Goal: Transaction & Acquisition: Purchase product/service

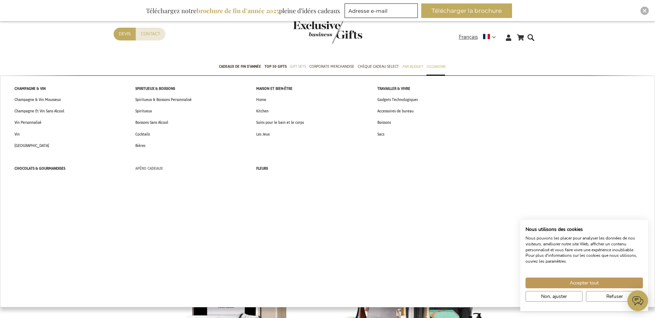
click at [153, 167] on span "Apéro Cadeaux" at bounding box center [148, 168] width 27 height 7
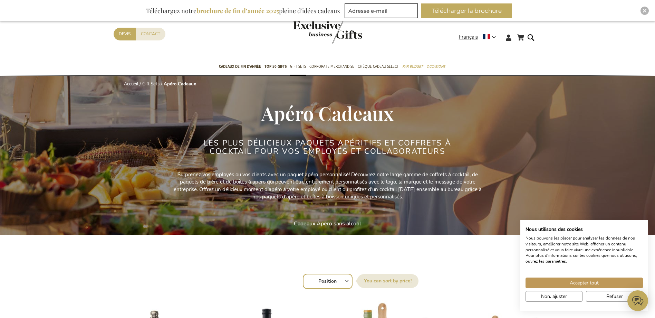
click at [325, 223] on link "Cadeaux Apero sans alcool" at bounding box center [327, 224] width 67 height 8
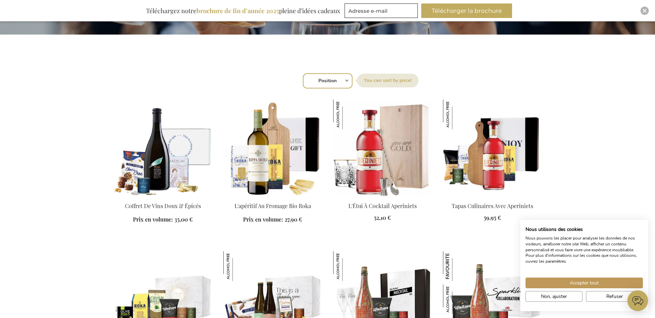
scroll to position [207, 0]
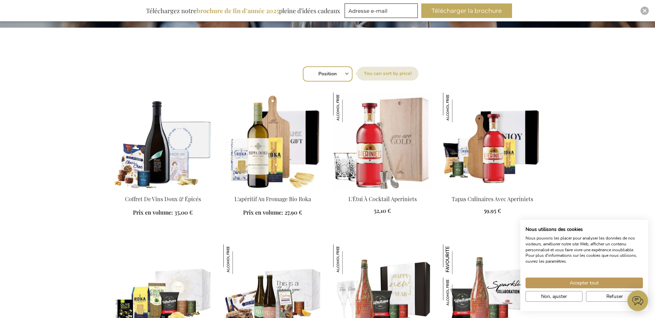
click at [265, 159] on img at bounding box center [272, 141] width 99 height 97
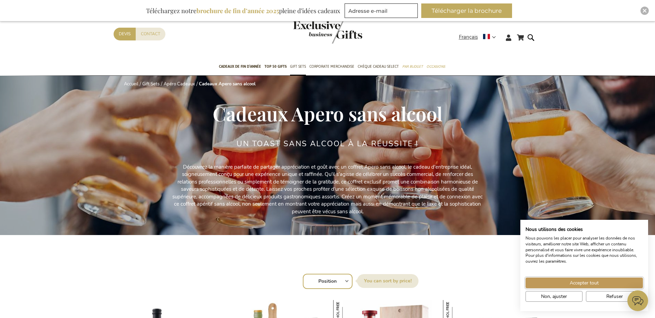
click at [593, 280] on span "Accepter tout" at bounding box center [583, 282] width 29 height 7
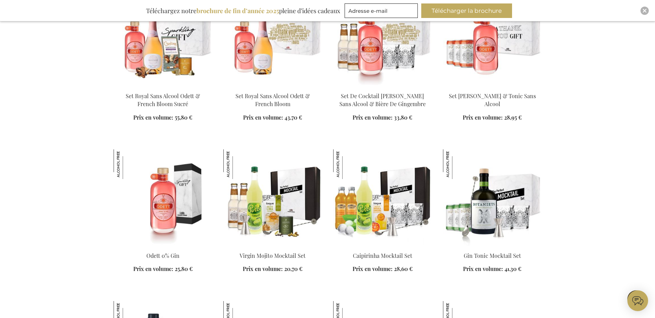
scroll to position [621, 0]
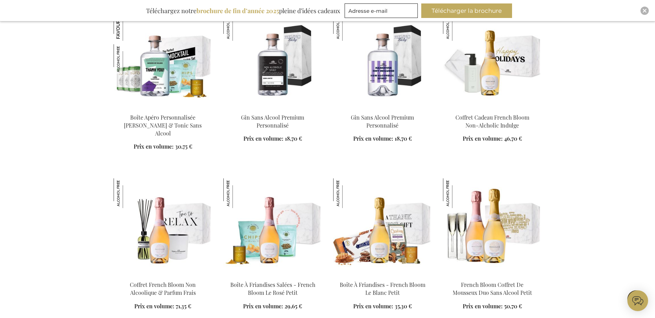
scroll to position [1104, 0]
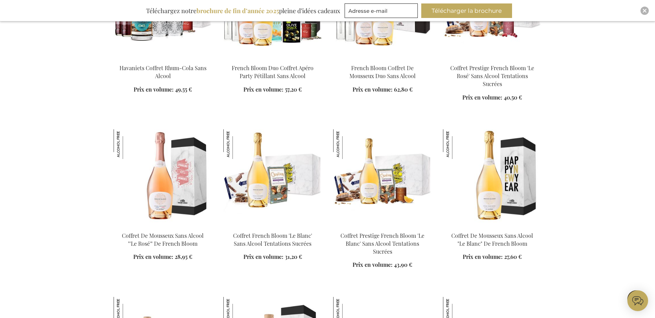
scroll to position [1622, 0]
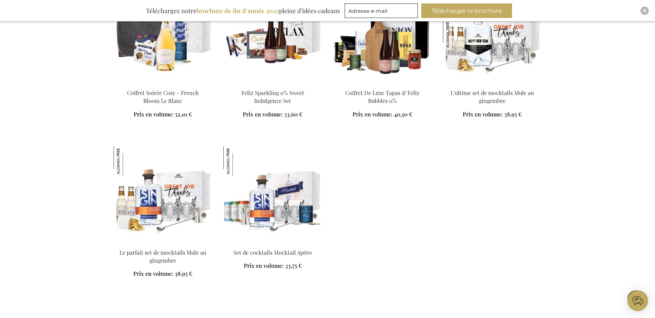
scroll to position [2589, 0]
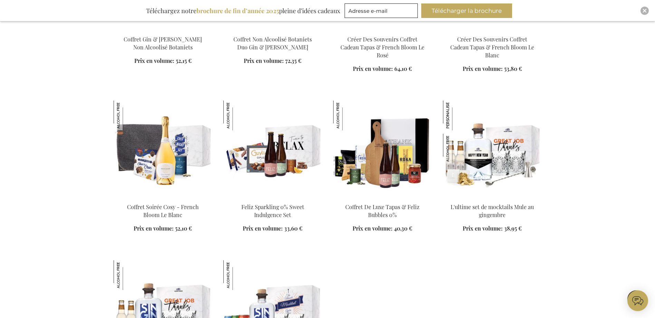
scroll to position [2451, 0]
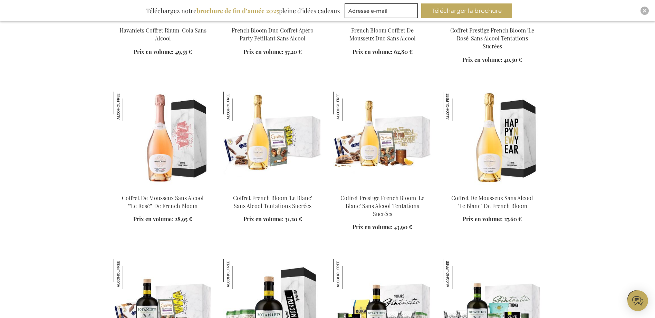
scroll to position [1622, 0]
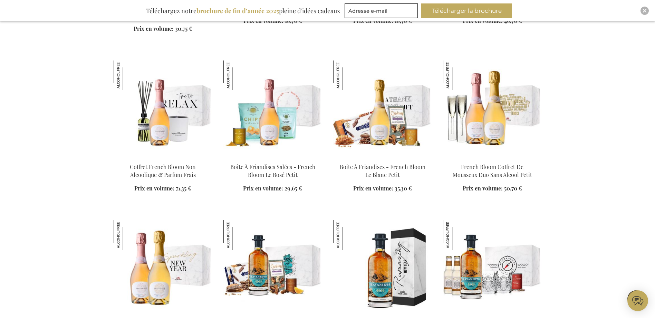
scroll to position [1174, 0]
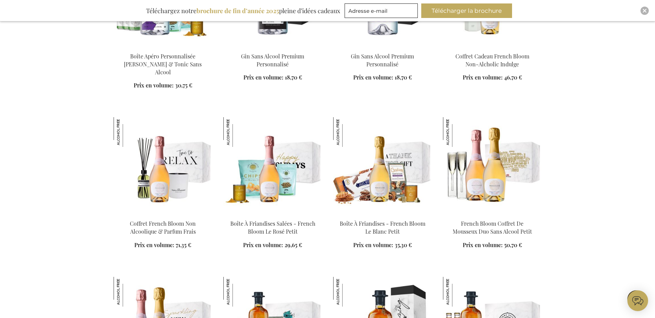
scroll to position [1139, 0]
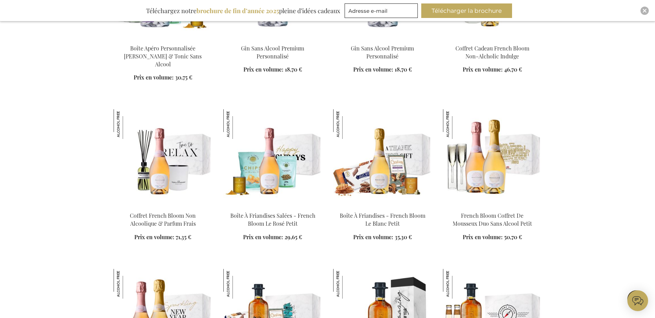
click at [267, 159] on img at bounding box center [272, 157] width 99 height 97
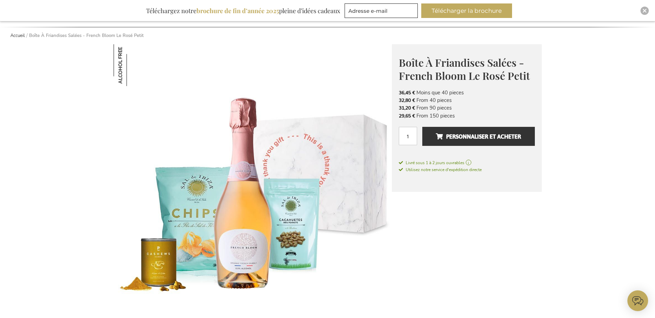
scroll to position [69, 0]
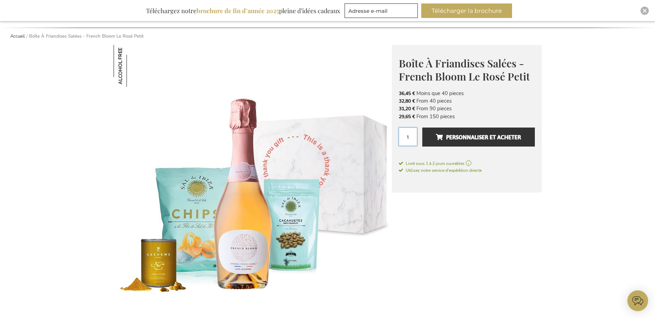
drag, startPoint x: 409, startPoint y: 139, endPoint x: 399, endPoint y: 137, distance: 9.5
click at [399, 137] on input "1" at bounding box center [408, 136] width 18 height 18
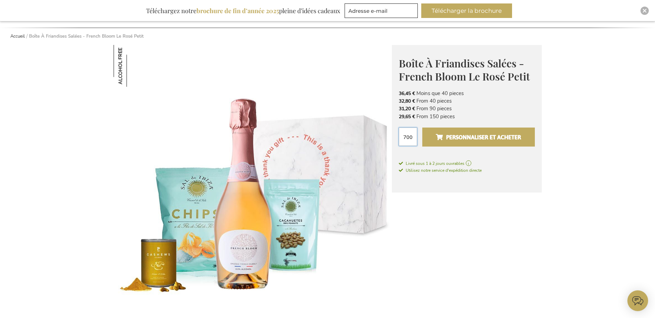
type input "700"
click at [469, 135] on span "Personnaliser et acheter" at bounding box center [478, 137] width 85 height 11
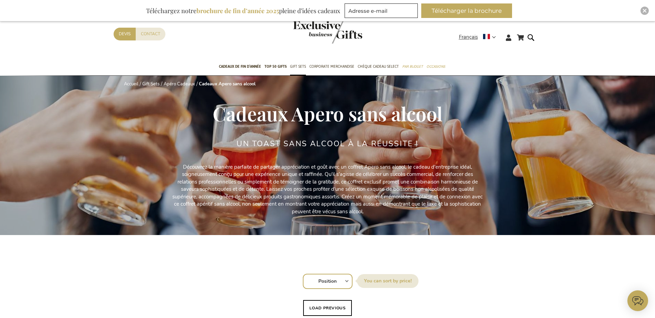
click at [365, 41] on div "Contact Devis" at bounding box center [286, 43] width 345 height 31
click at [360, 37] on header "Mon panier Mon panier Fermer Aucun article dans votre panier. Allez au contenu …" at bounding box center [327, 29] width 655 height 58
drag, startPoint x: 360, startPoint y: 37, endPoint x: 321, endPoint y: 35, distance: 38.7
drag, startPoint x: 321, startPoint y: 35, endPoint x: 293, endPoint y: 48, distance: 30.9
click at [291, 52] on div "Contact Devis" at bounding box center [286, 43] width 345 height 31
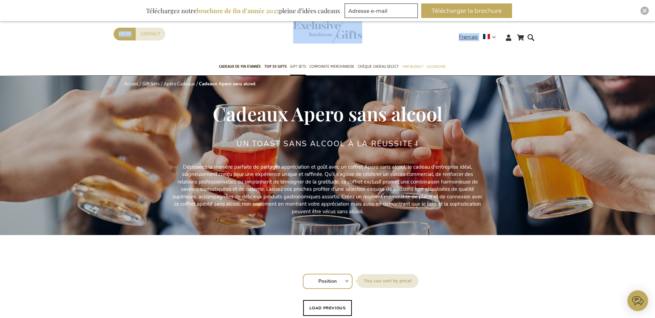
drag, startPoint x: 370, startPoint y: 45, endPoint x: 355, endPoint y: 37, distance: 16.8
click at [355, 37] on header "Mon panier Mon panier Fermer Aucun article dans votre panier. Allez au contenu …" at bounding box center [327, 29] width 655 height 58
drag, startPoint x: 355, startPoint y: 37, endPoint x: 311, endPoint y: 32, distance: 44.1
drag, startPoint x: 311, startPoint y: 32, endPoint x: 294, endPoint y: 38, distance: 18.2
click at [299, 43] on img "store logo" at bounding box center [327, 32] width 69 height 23
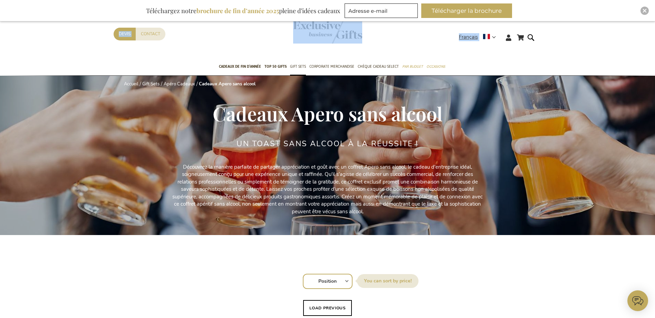
click at [366, 38] on div "Contact Devis" at bounding box center [286, 43] width 345 height 31
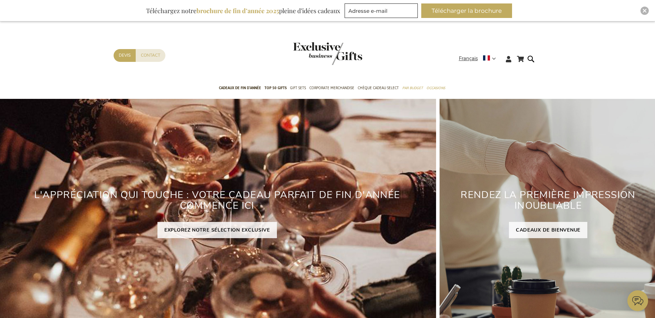
click at [332, 52] on img "store logo" at bounding box center [327, 53] width 69 height 23
